Goal: Information Seeking & Learning: Learn about a topic

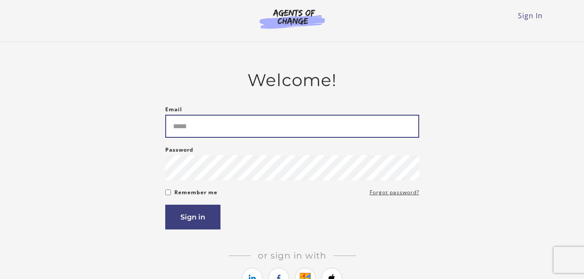
click at [265, 132] on input "Email" at bounding box center [292, 126] width 254 height 23
type input "**********"
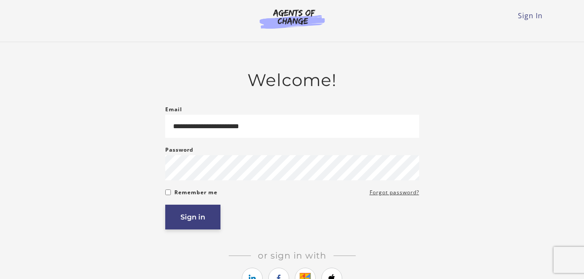
click at [189, 216] on button "Sign in" at bounding box center [192, 217] width 55 height 25
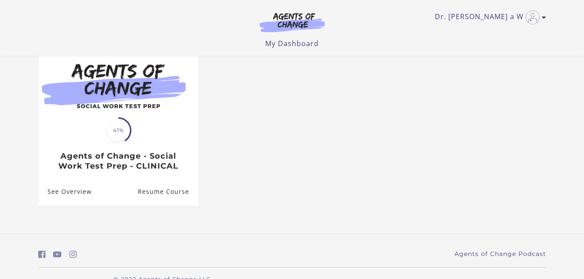
scroll to position [93, 0]
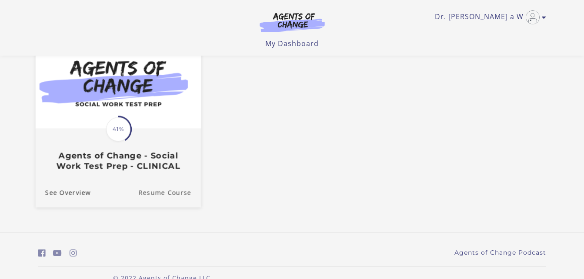
click at [164, 196] on link "Resume Course" at bounding box center [169, 192] width 63 height 29
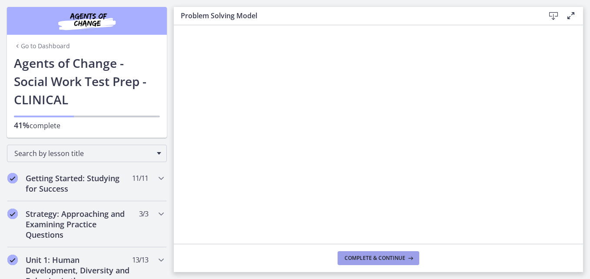
click at [397, 257] on span "Complete & continue" at bounding box center [375, 258] width 61 height 7
click at [432, 253] on footer "Complete & continue" at bounding box center [378, 258] width 409 height 28
click at [372, 256] on span "Complete & continue" at bounding box center [375, 258] width 61 height 7
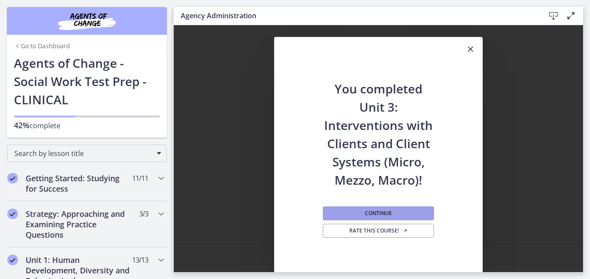
click at [365, 214] on span "Continue" at bounding box center [378, 213] width 27 height 7
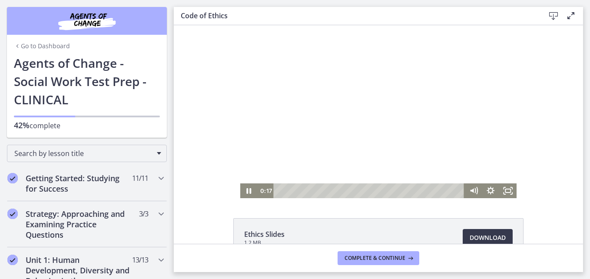
click at [317, 47] on div at bounding box center [378, 111] width 277 height 173
click at [247, 189] on icon "Play Video" at bounding box center [249, 191] width 4 height 6
click at [310, 143] on div at bounding box center [378, 111] width 277 height 173
click at [244, 189] on icon "Play Video" at bounding box center [249, 191] width 21 height 18
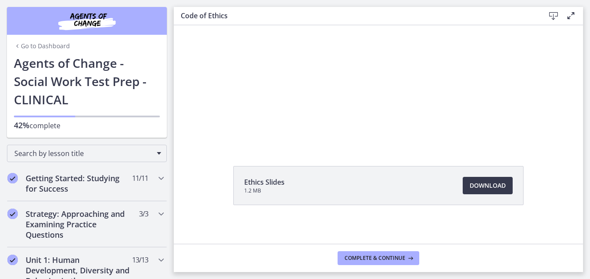
scroll to position [9, 0]
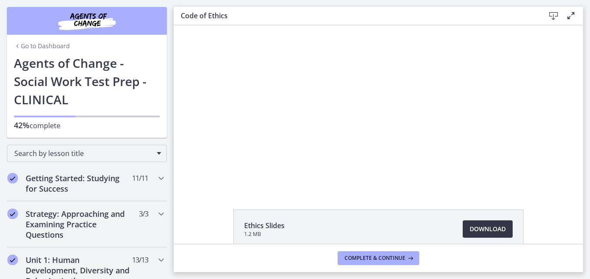
click at [487, 233] on span "Download Opens in a new window" at bounding box center [488, 229] width 36 height 10
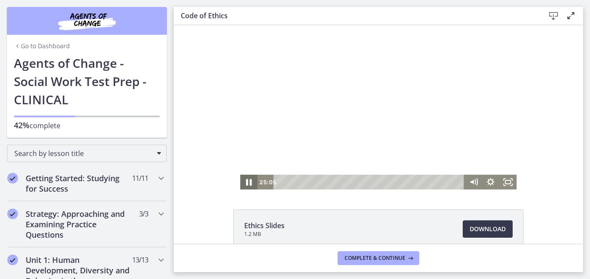
click at [247, 183] on icon "Pause" at bounding box center [249, 182] width 6 height 7
click at [247, 180] on icon "Play Video" at bounding box center [249, 182] width 4 height 6
click at [247, 180] on icon "Pause" at bounding box center [249, 182] width 5 height 6
click at [247, 180] on icon "Play Video" at bounding box center [249, 182] width 4 height 6
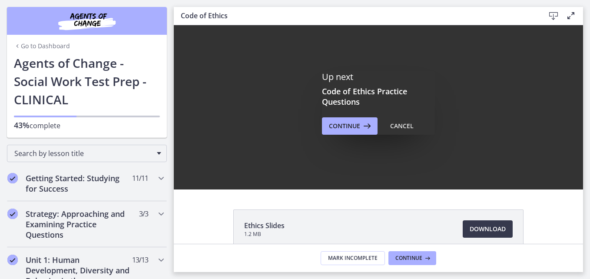
scroll to position [0, 0]
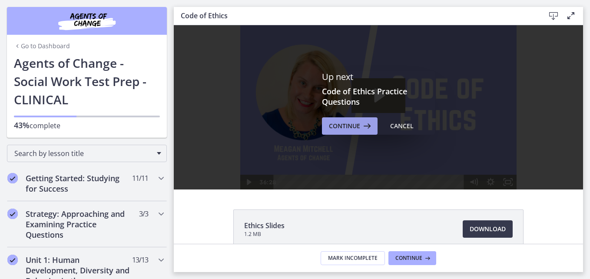
click at [346, 127] on span "Continue" at bounding box center [344, 126] width 31 height 10
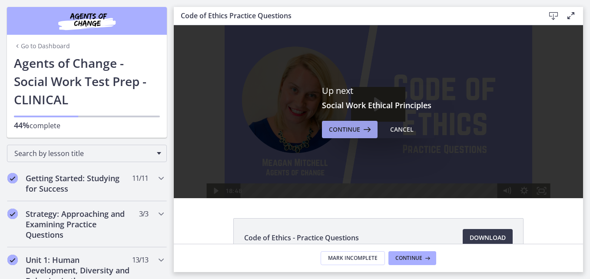
click at [349, 128] on span "Continue" at bounding box center [344, 129] width 31 height 10
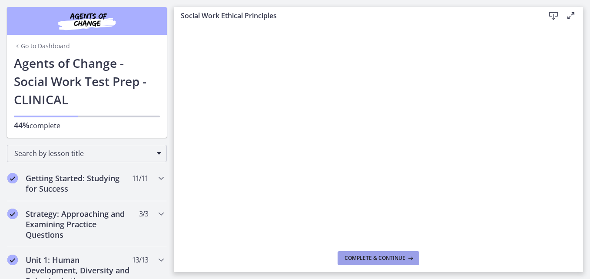
click at [372, 256] on span "Complete & continue" at bounding box center [375, 258] width 61 height 7
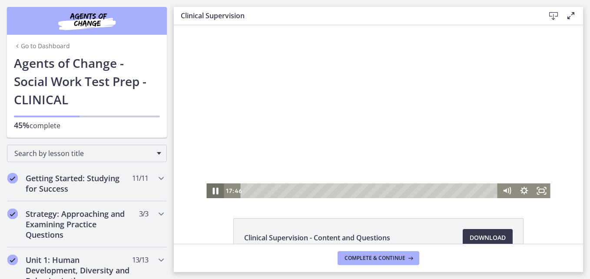
click at [218, 196] on icon "Pause" at bounding box center [215, 191] width 21 height 18
click at [218, 196] on icon "Play Video" at bounding box center [216, 191] width 21 height 18
click at [218, 197] on icon "Pause" at bounding box center [214, 190] width 17 height 15
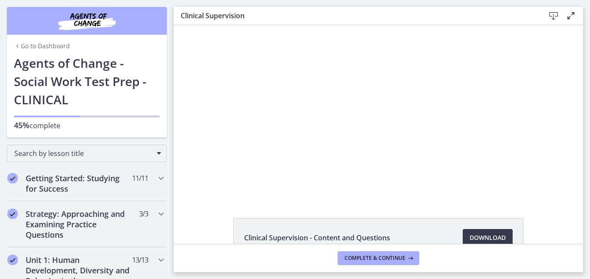
click at [217, 199] on div "Clinical Supervision - Content and Questions Download Opens in a new window" at bounding box center [378, 134] width 409 height 219
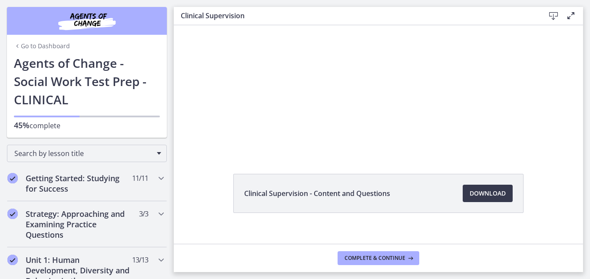
scroll to position [52, 0]
